Goal: Find specific page/section: Find specific page/section

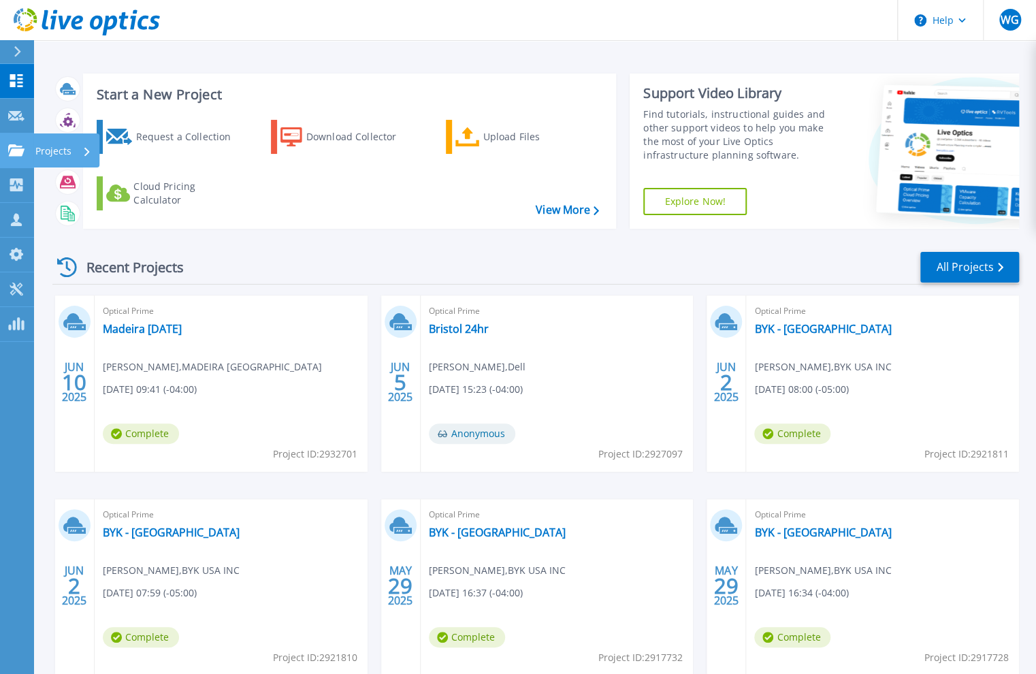
click at [47, 154] on p "Projects" at bounding box center [53, 150] width 36 height 35
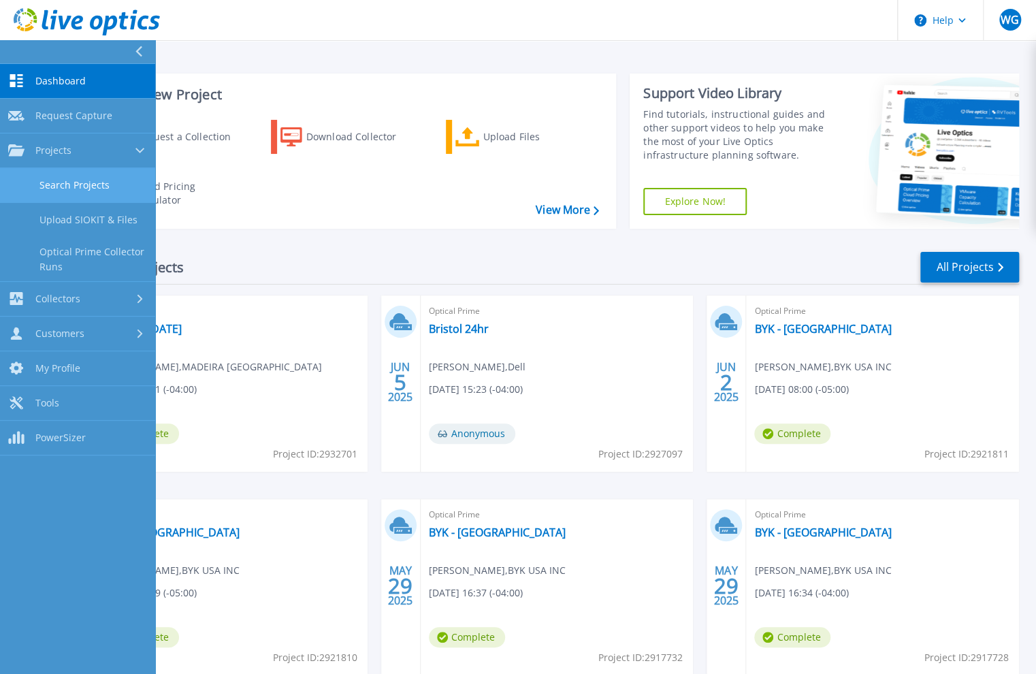
click at [83, 181] on link "Search Projects" at bounding box center [77, 185] width 155 height 35
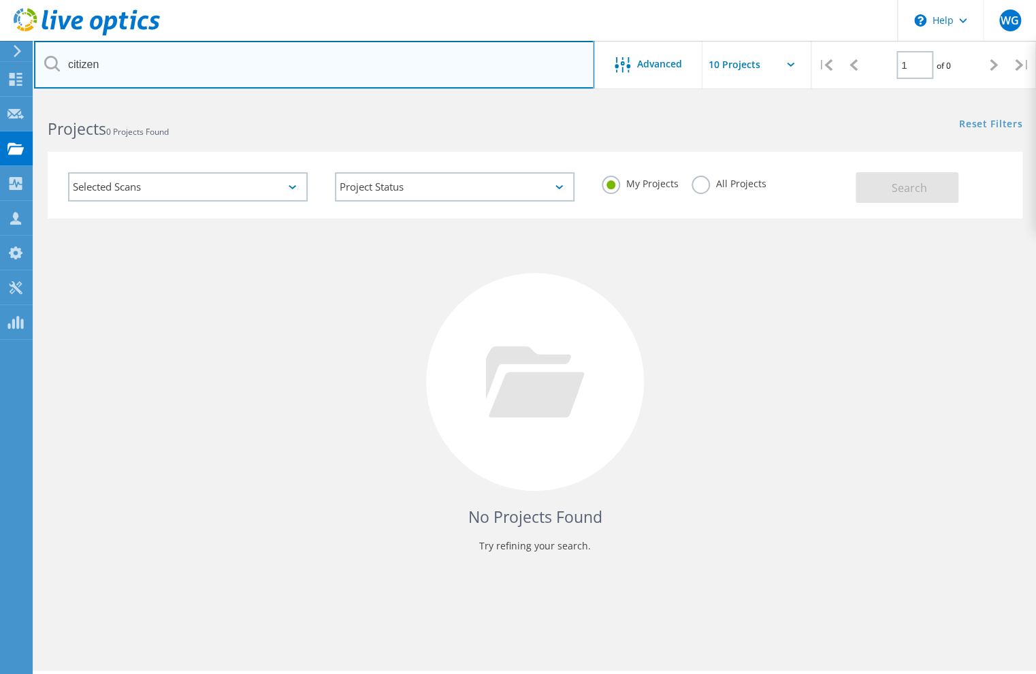
drag, startPoint x: 105, startPoint y: 63, endPoint x: 67, endPoint y: 57, distance: 37.9
click at [67, 57] on input "citizen" at bounding box center [314, 65] width 560 height 48
type input "[PERSON_NAME]"
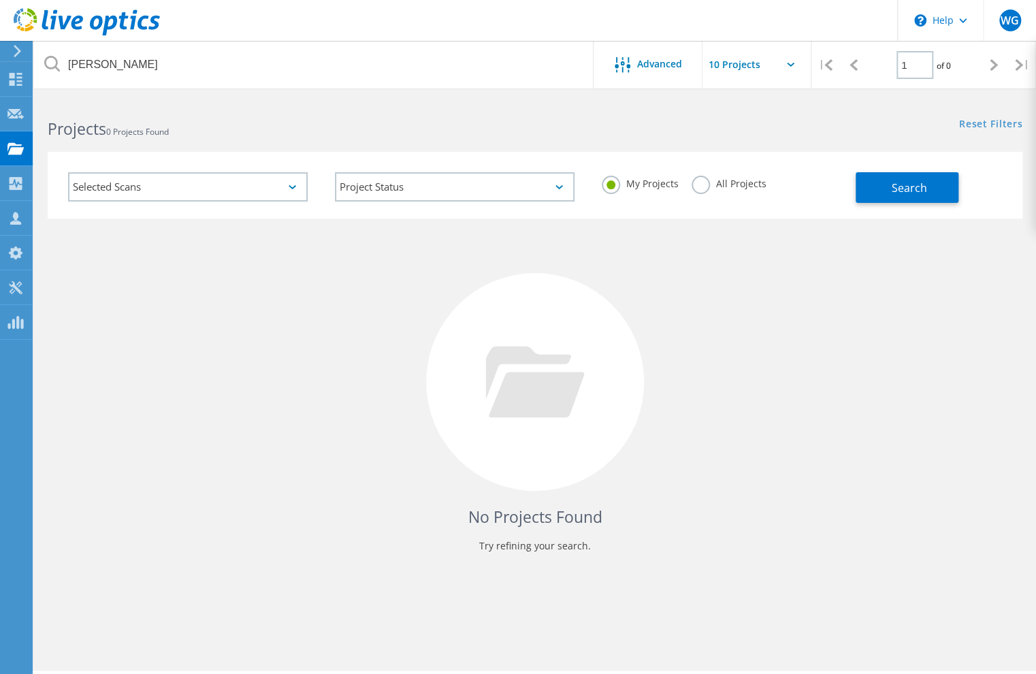
click at [692, 178] on label "All Projects" at bounding box center [729, 182] width 74 height 13
click at [0, 0] on input "All Projects" at bounding box center [0, 0] width 0 height 0
click at [878, 184] on button "Search" at bounding box center [907, 187] width 103 height 31
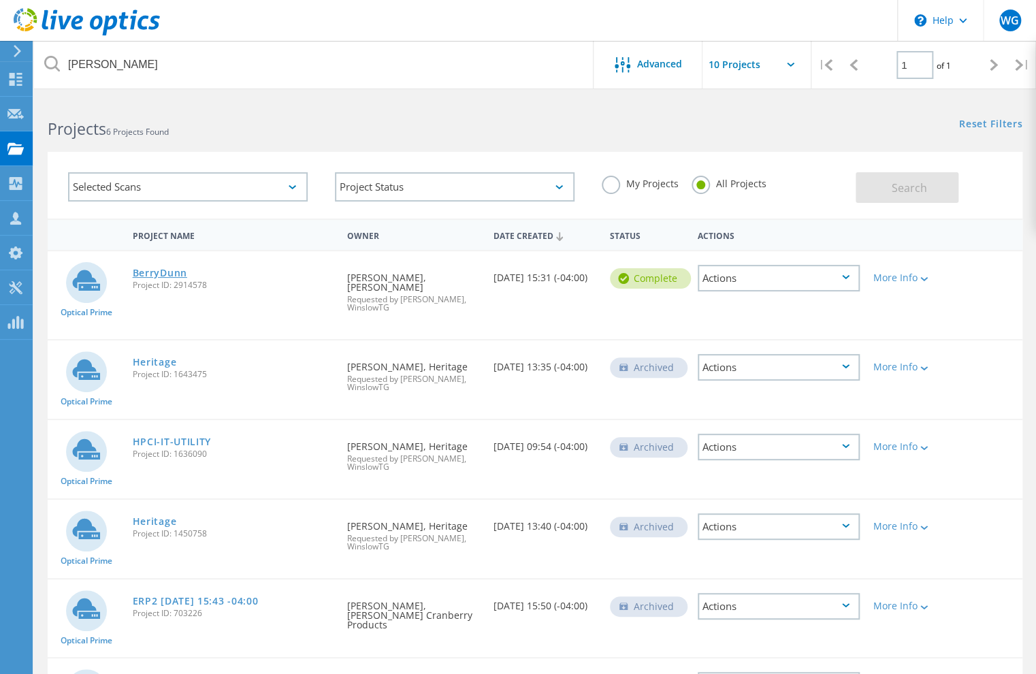
click at [152, 274] on link "BerryDunn" at bounding box center [160, 273] width 54 height 10
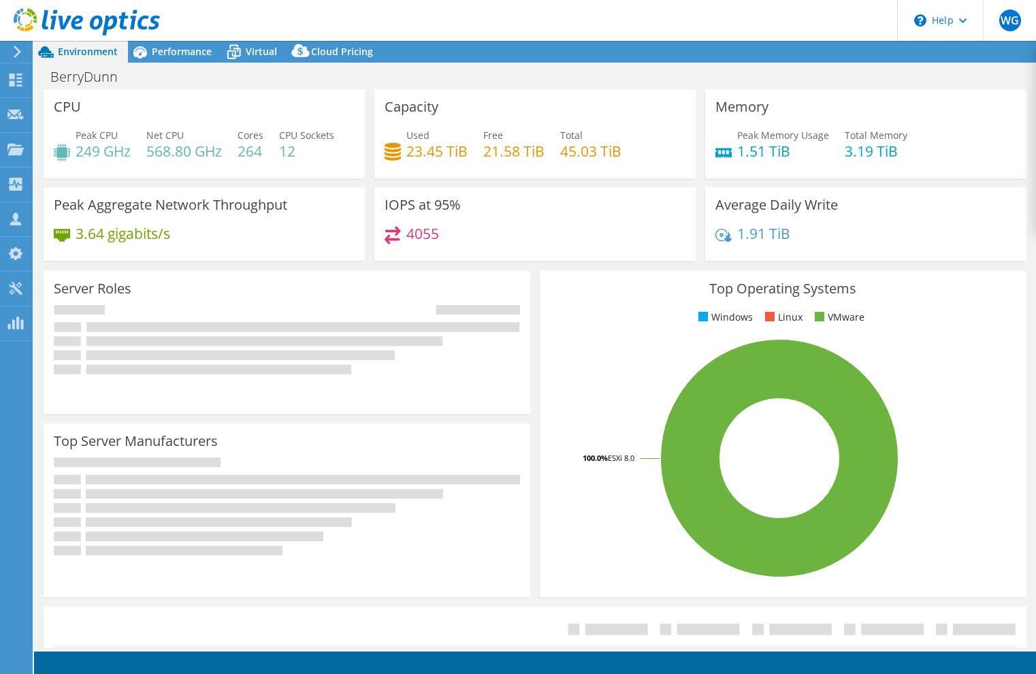
select select "USD"
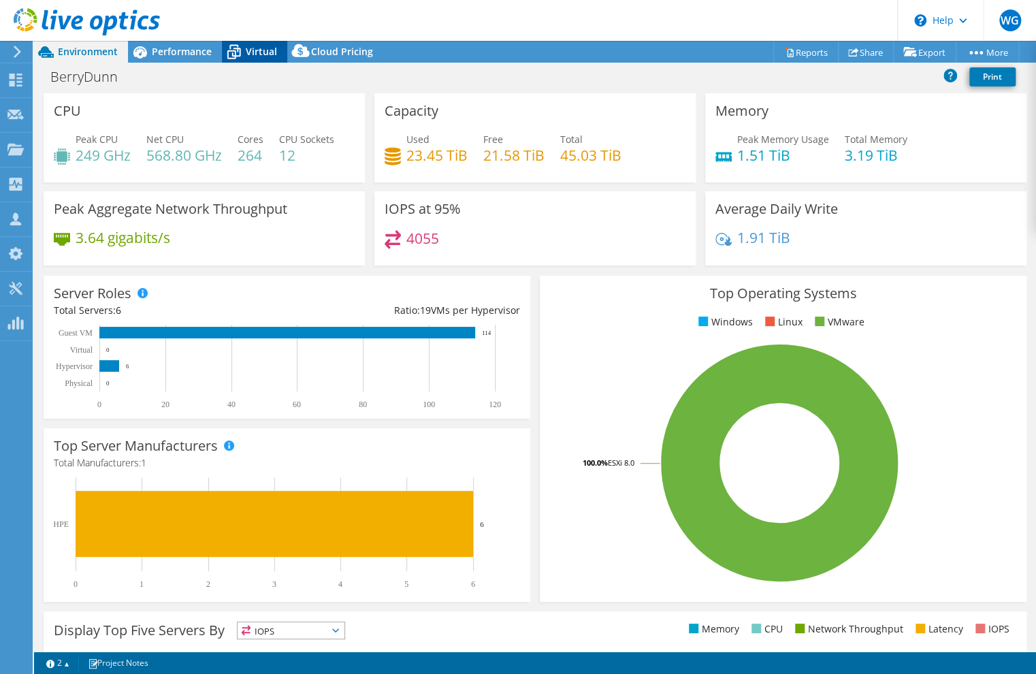
click at [263, 46] on span "Virtual" at bounding box center [261, 51] width 31 height 13
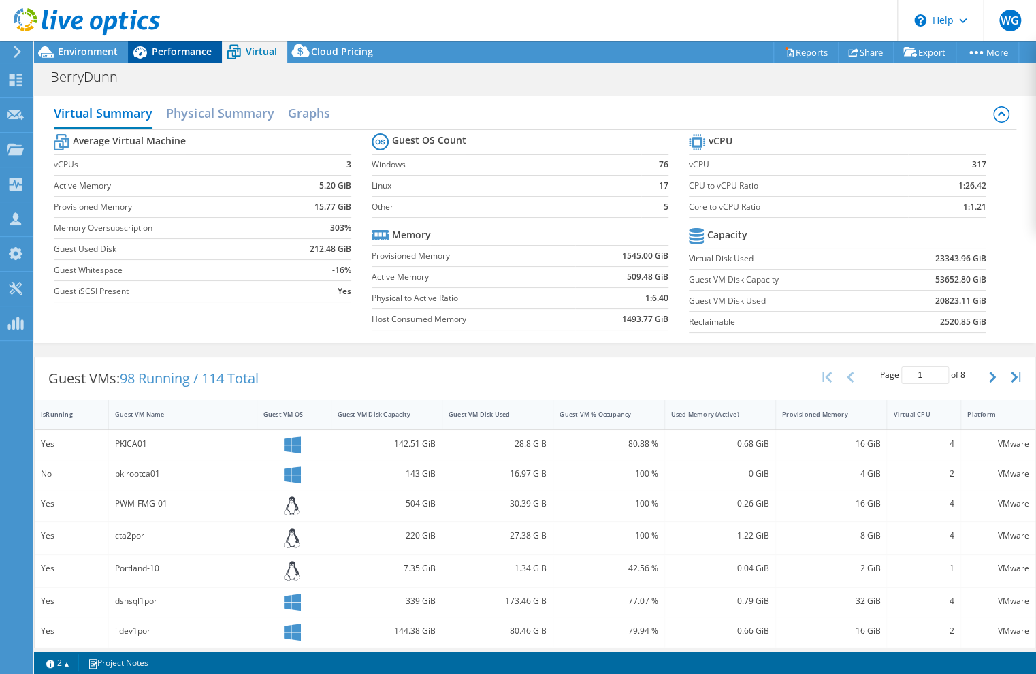
click at [176, 54] on span "Performance" at bounding box center [182, 51] width 60 height 13
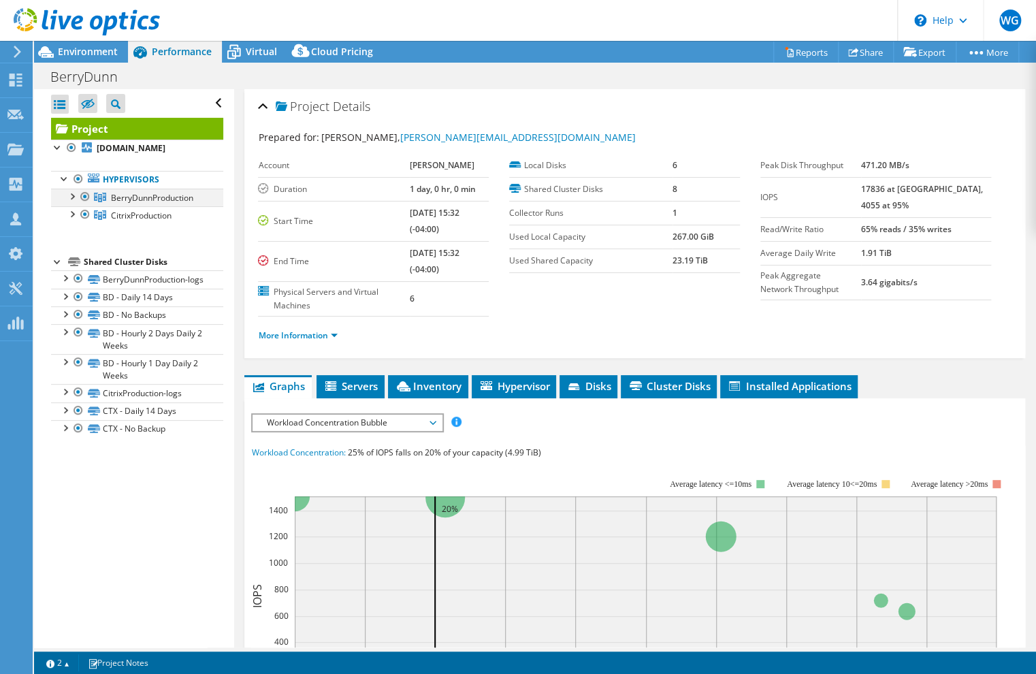
click at [72, 195] on div at bounding box center [72, 196] width 14 height 14
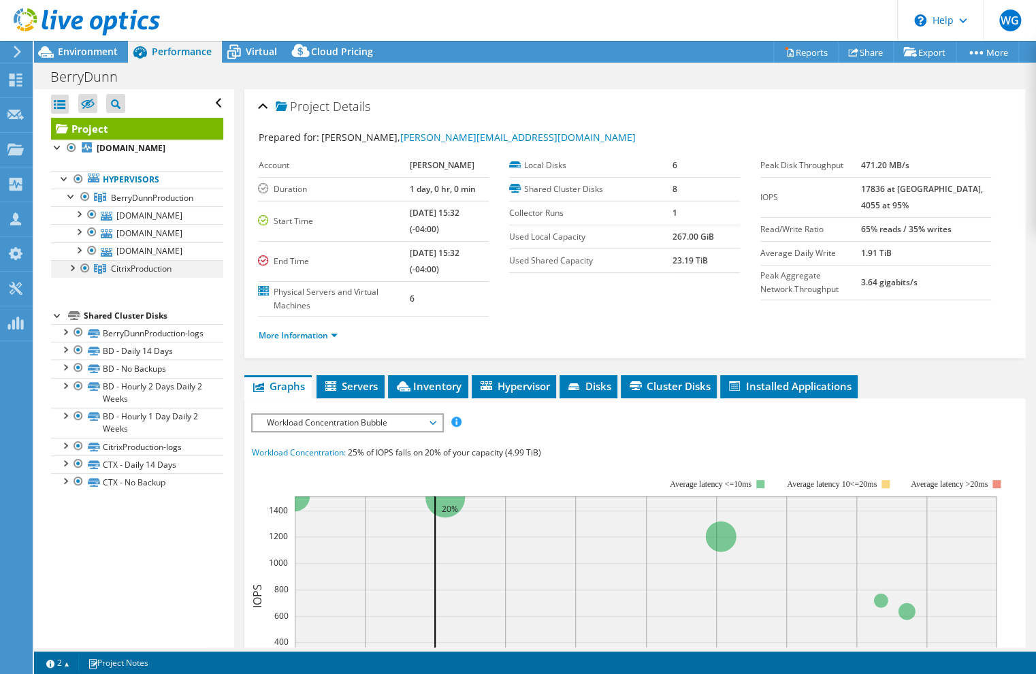
click at [73, 262] on div at bounding box center [72, 267] width 14 height 14
